Goal: Transaction & Acquisition: Purchase product/service

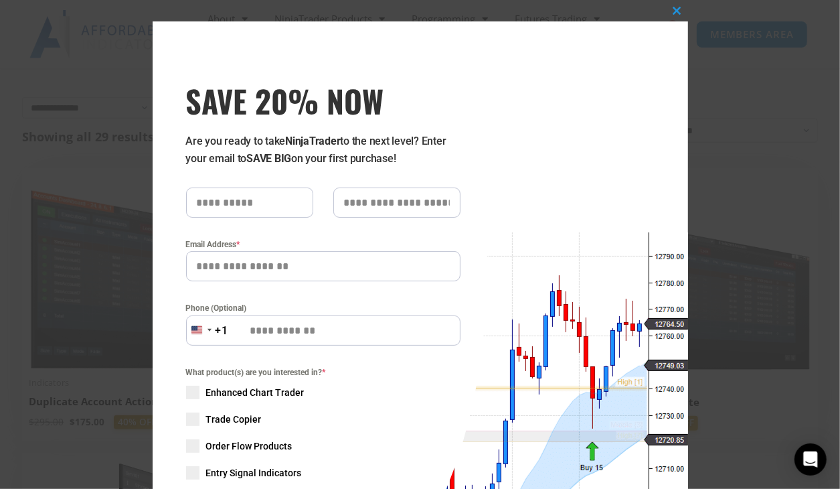
scroll to position [214, 0]
click at [677, 10] on span at bounding box center [677, 11] width 21 height 8
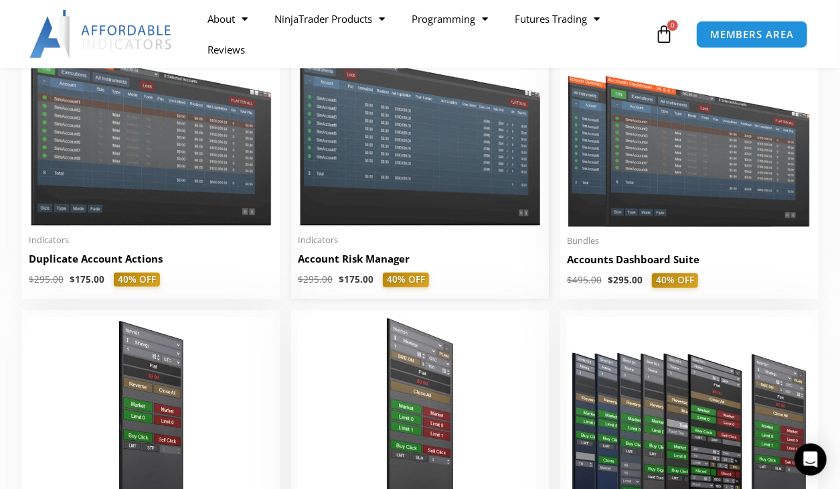
scroll to position [427, 0]
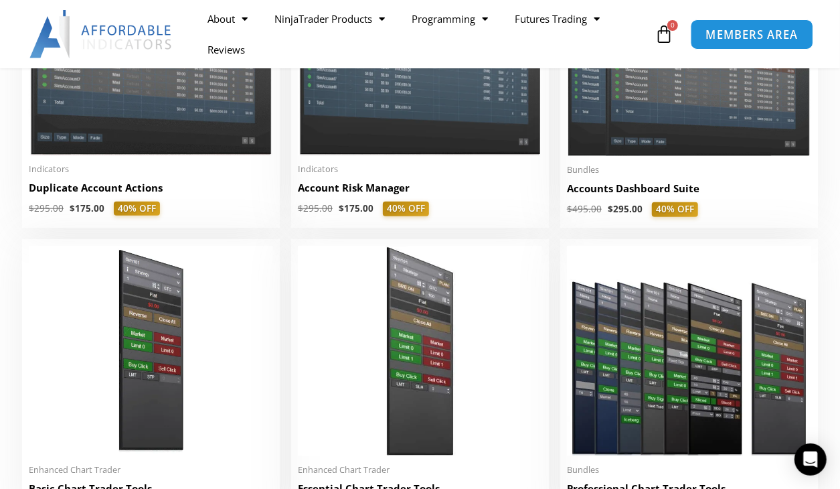
click at [723, 33] on span "MEMBERS AREA" at bounding box center [752, 34] width 92 height 11
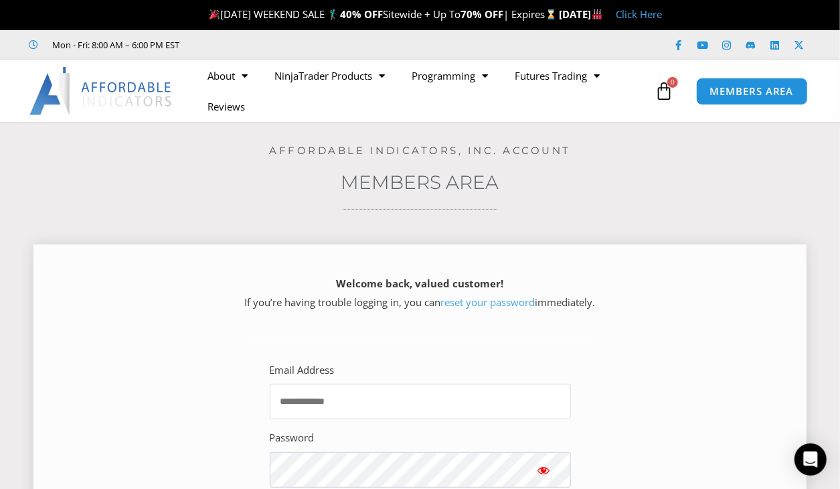
click at [436, 402] on input "Email Address" at bounding box center [420, 401] width 301 height 35
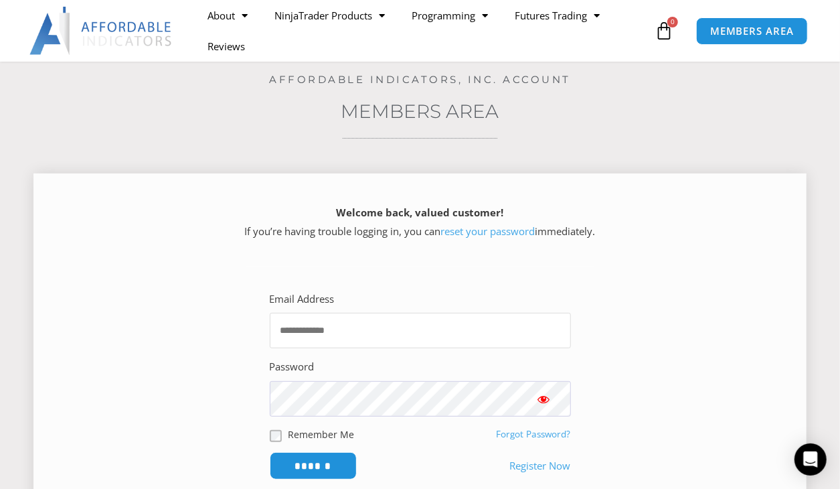
scroll to position [142, 0]
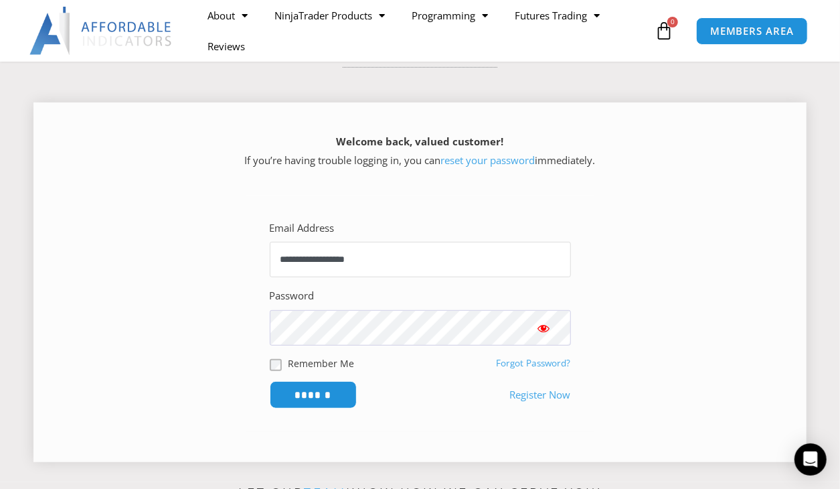
type input "**********"
click at [542, 323] on span "Show password" at bounding box center [544, 327] width 13 height 13
click at [319, 390] on input "******" at bounding box center [313, 394] width 92 height 29
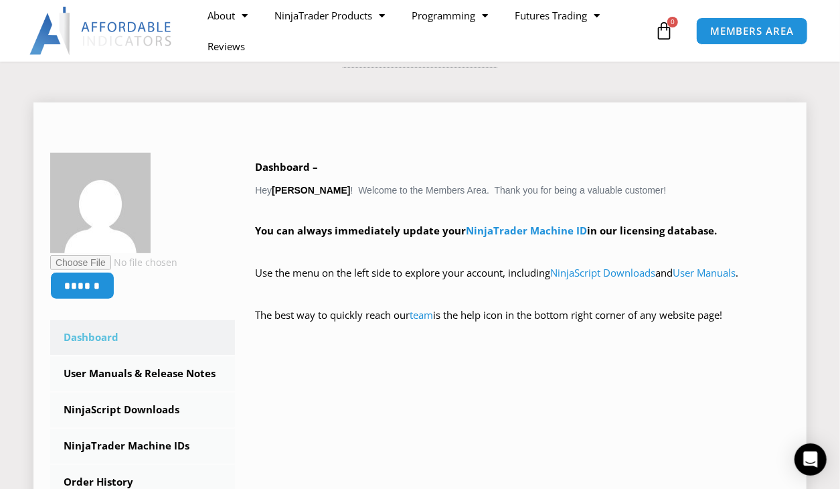
scroll to position [71, 0]
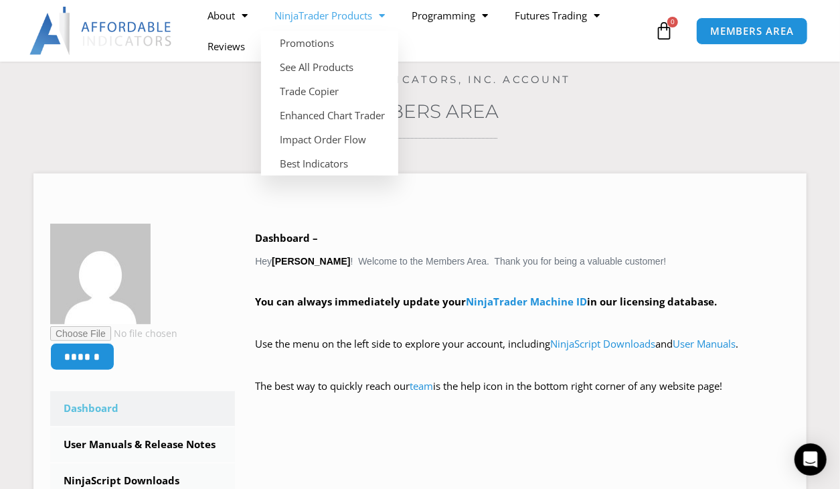
click at [385, 13] on span "Menu" at bounding box center [378, 15] width 13 height 23
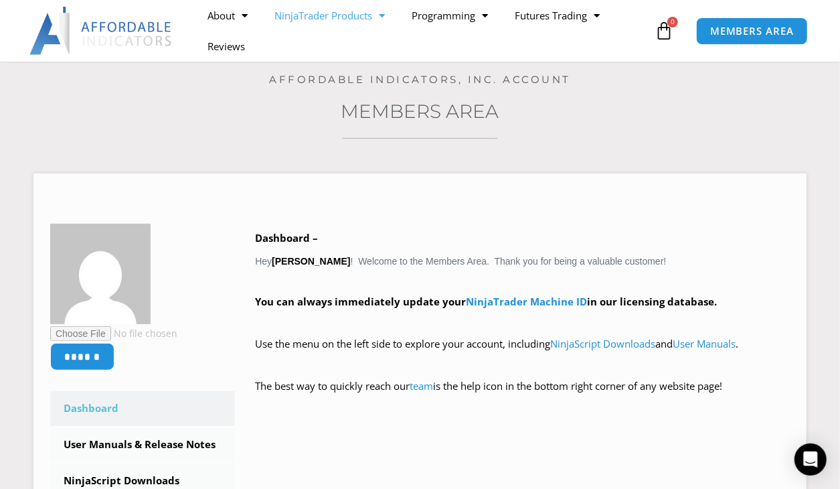
click at [384, 15] on span "Menu" at bounding box center [378, 15] width 13 height 23
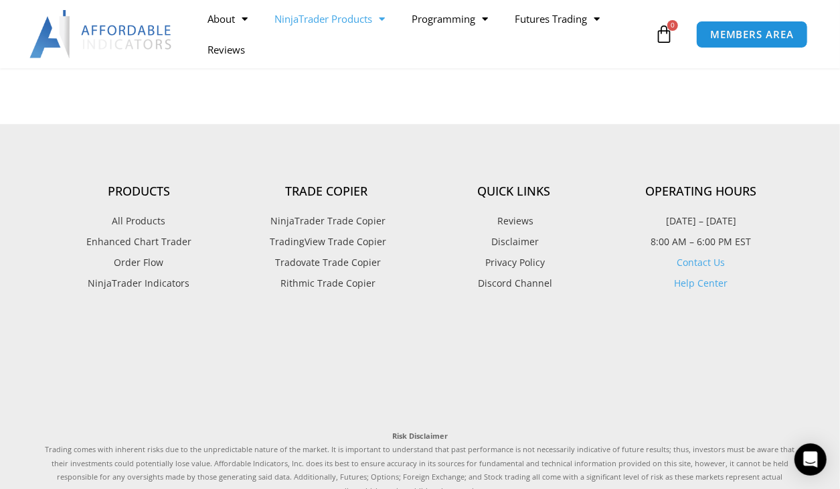
scroll to position [1709, 0]
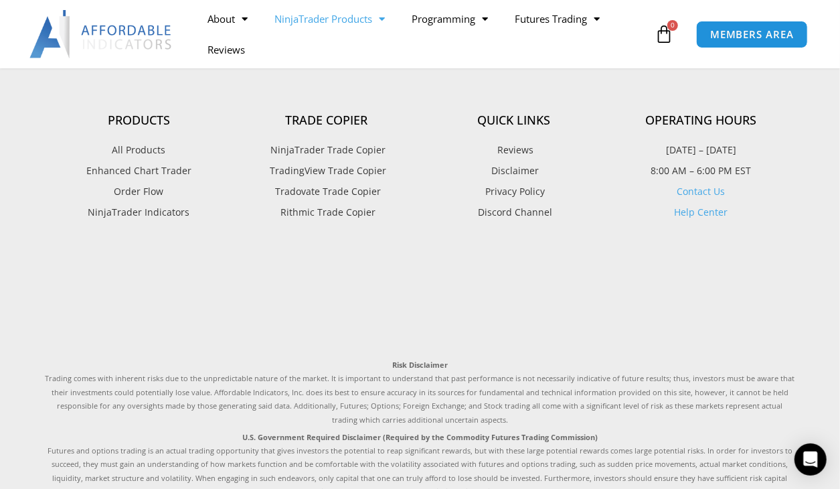
click at [139, 146] on span "All Products" at bounding box center [139, 149] width 54 height 17
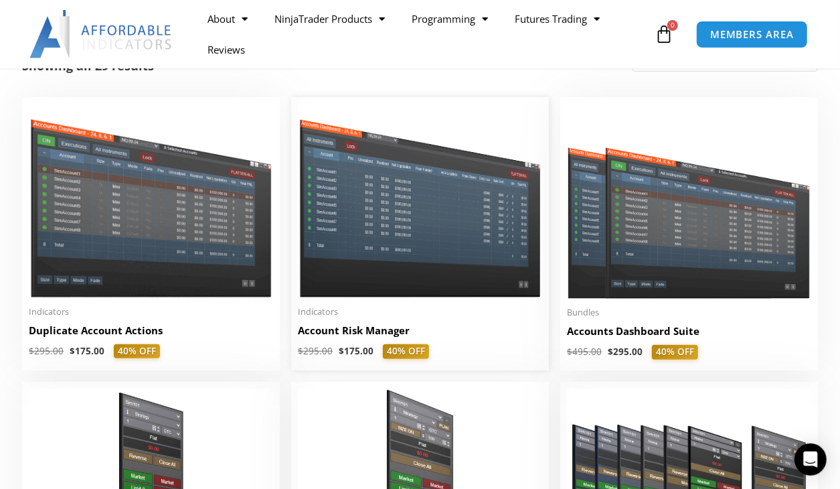
scroll to position [356, 0]
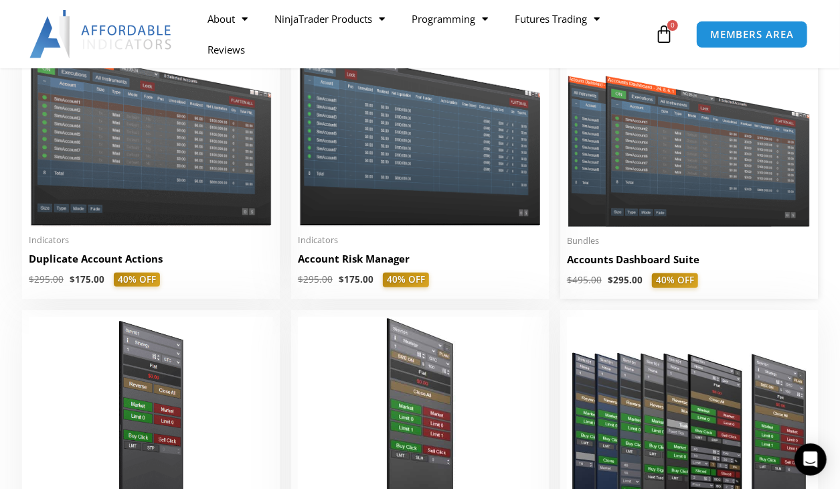
click at [681, 180] on img at bounding box center [689, 129] width 244 height 195
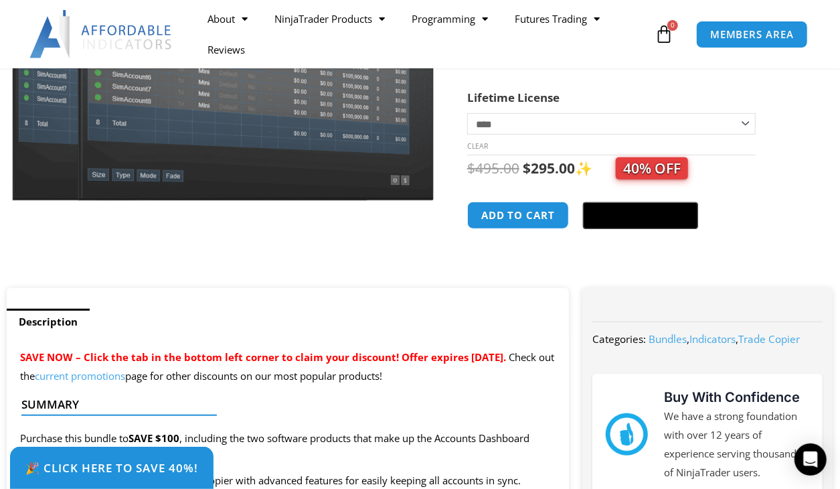
scroll to position [356, 0]
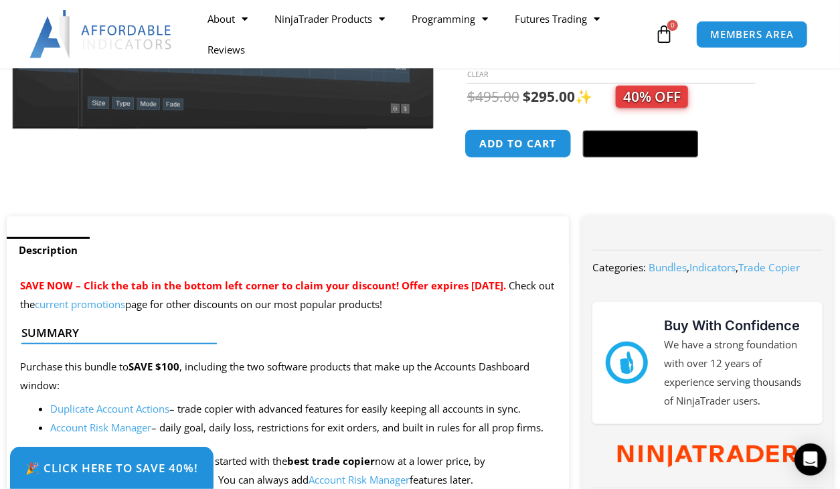
click at [535, 143] on button "Add to cart" at bounding box center [518, 143] width 107 height 29
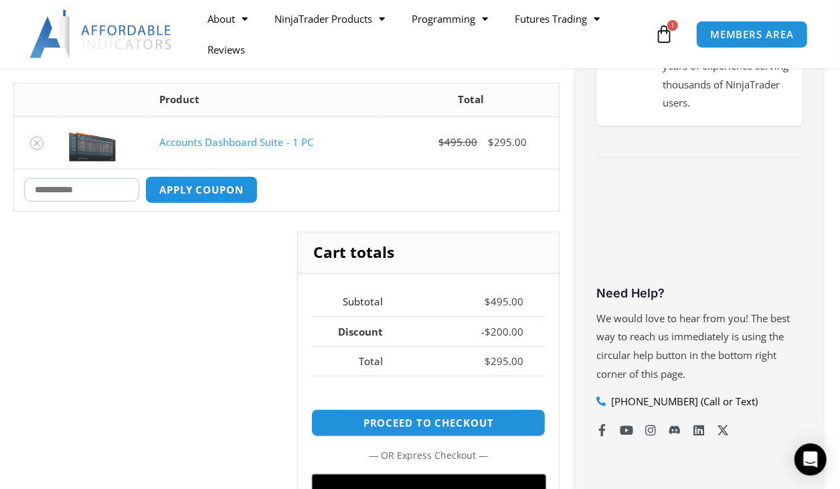
scroll to position [427, 0]
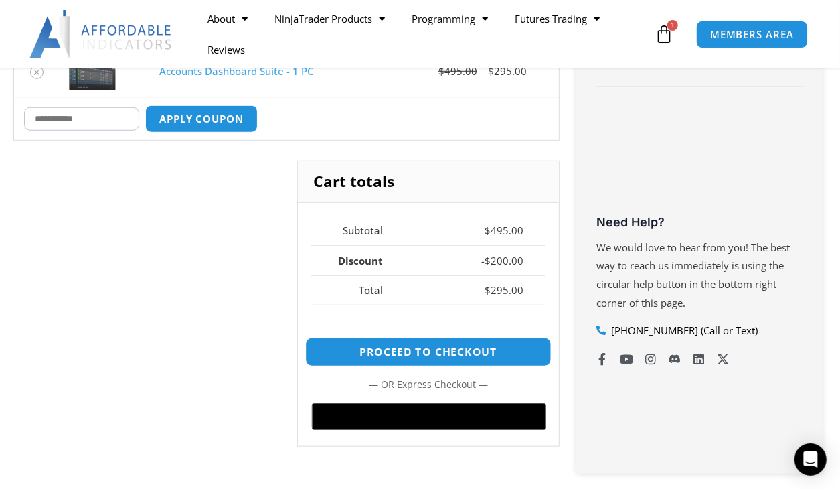
click at [469, 348] on link "Proceed to checkout" at bounding box center [429, 351] width 246 height 29
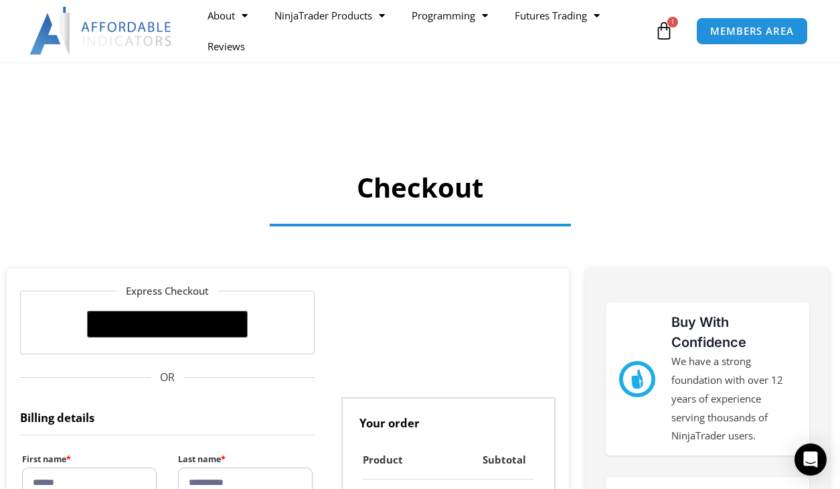
select select "**"
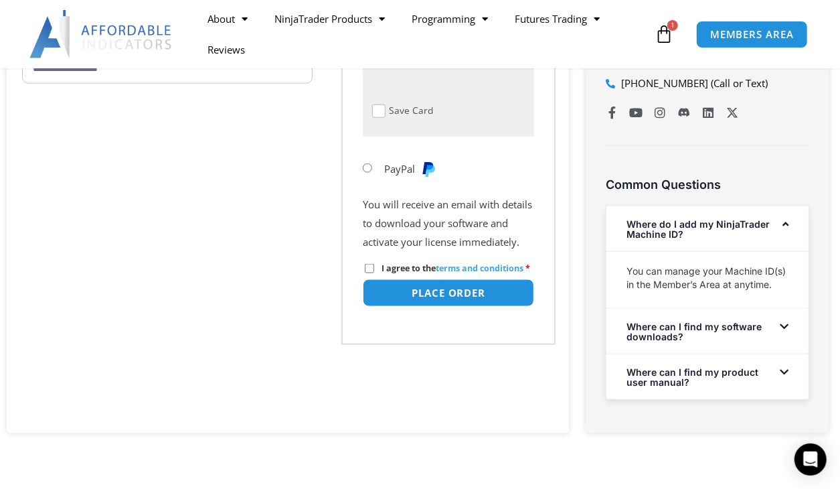
scroll to position [854, 0]
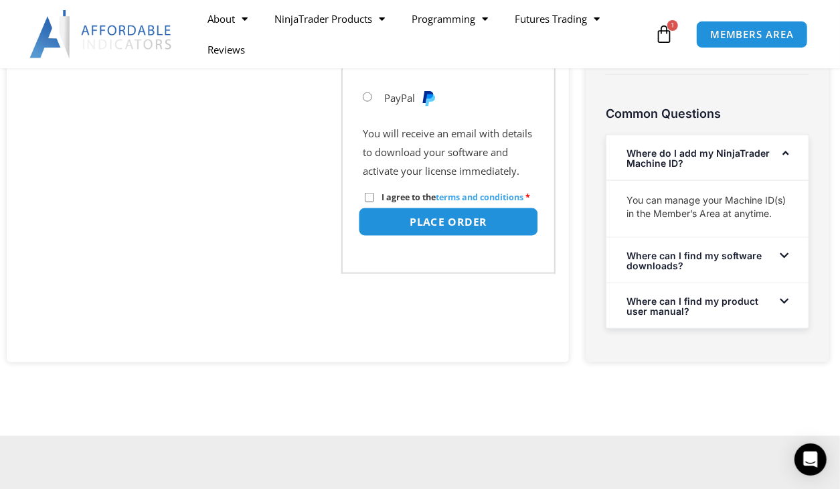
click at [455, 236] on button "Place order" at bounding box center [449, 222] width 180 height 29
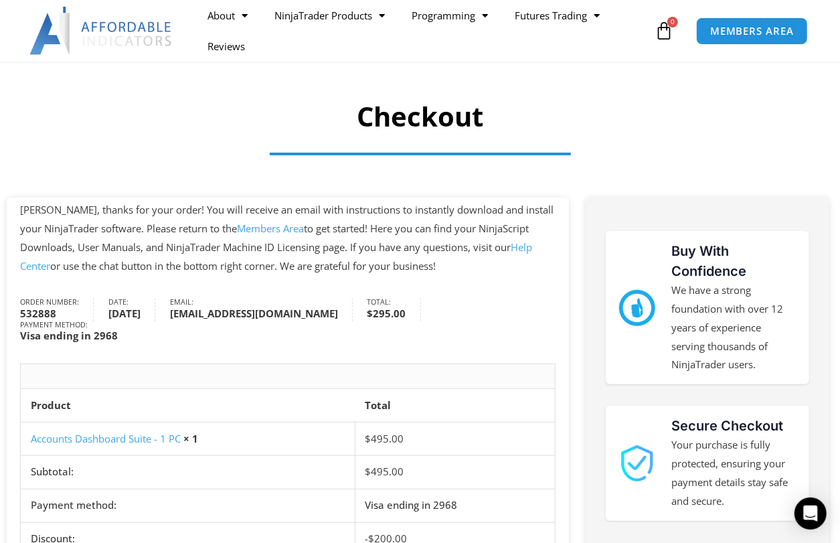
scroll to position [142, 0]
